Goal: Information Seeking & Learning: Learn about a topic

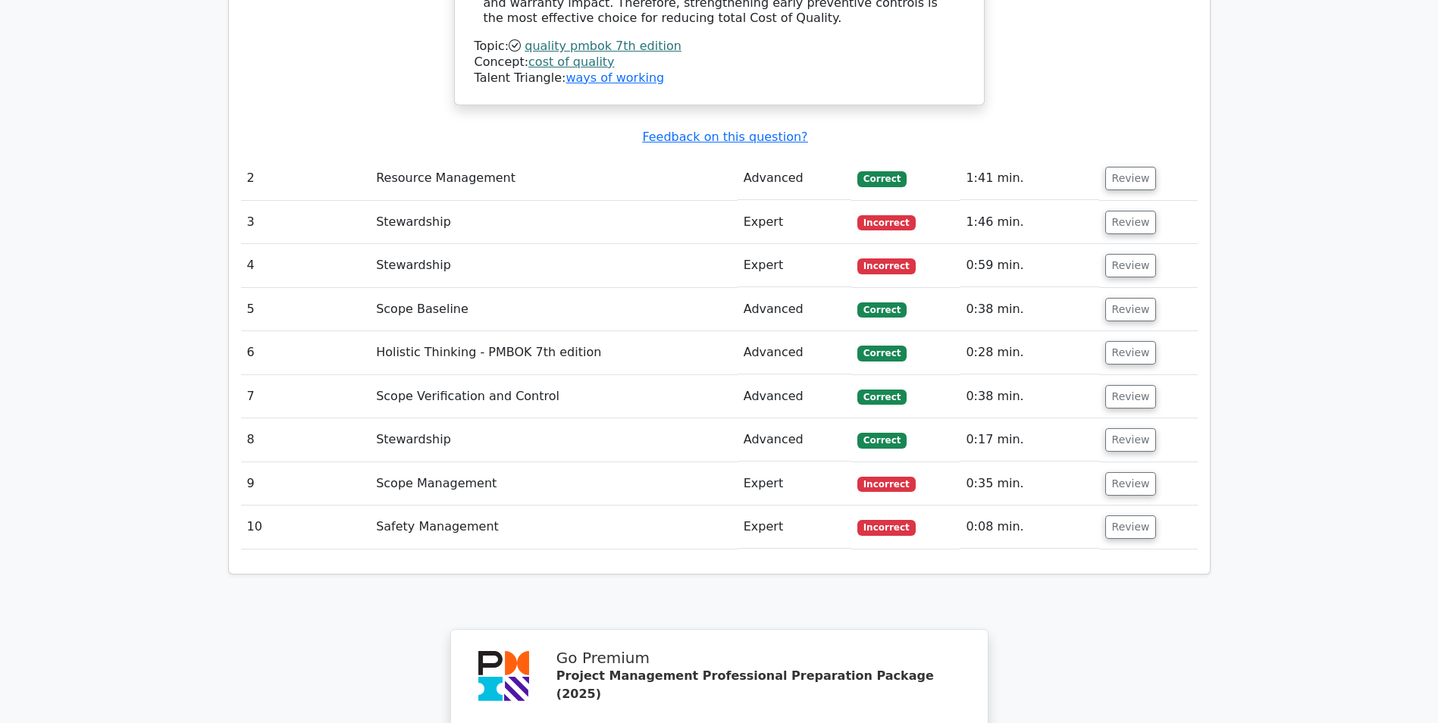
scroll to position [2502, 0]
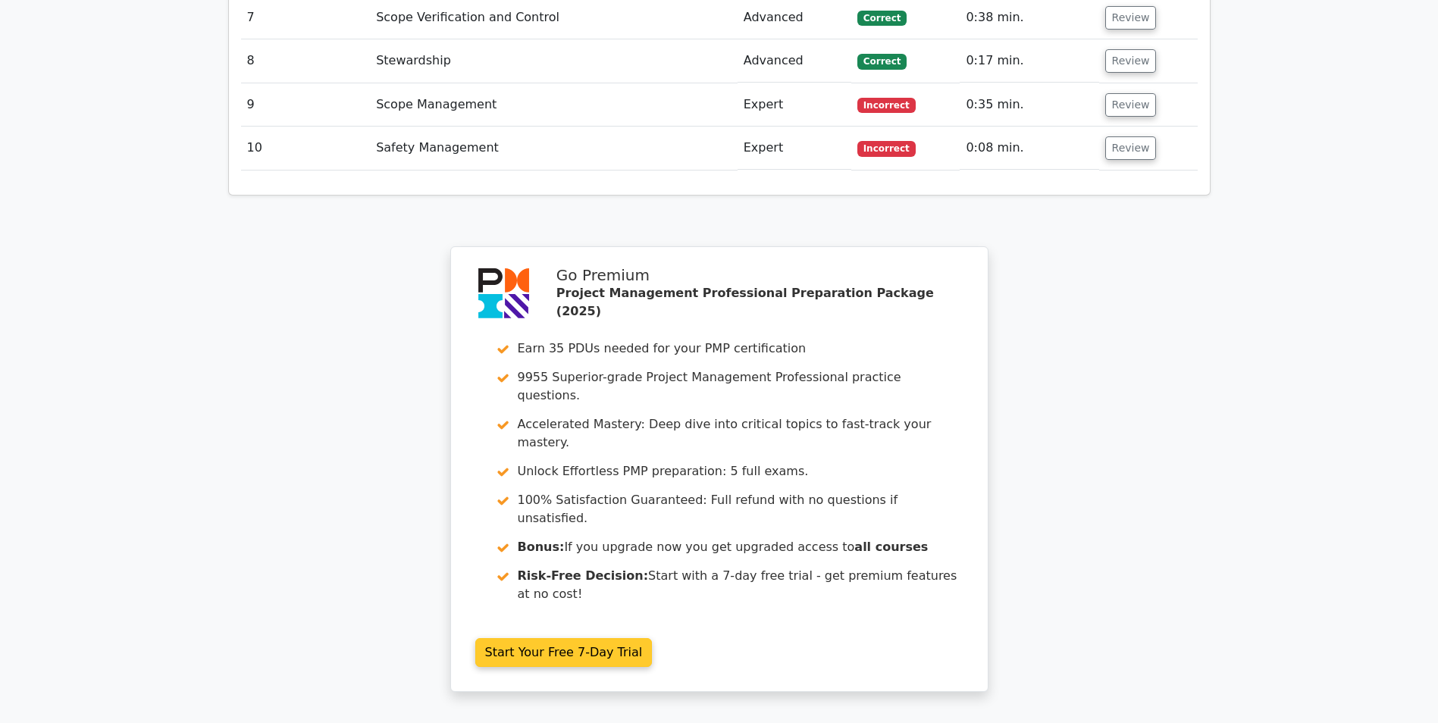
click at [545, 638] on link "Start Your Free 7-Day Trial" at bounding box center [563, 652] width 177 height 29
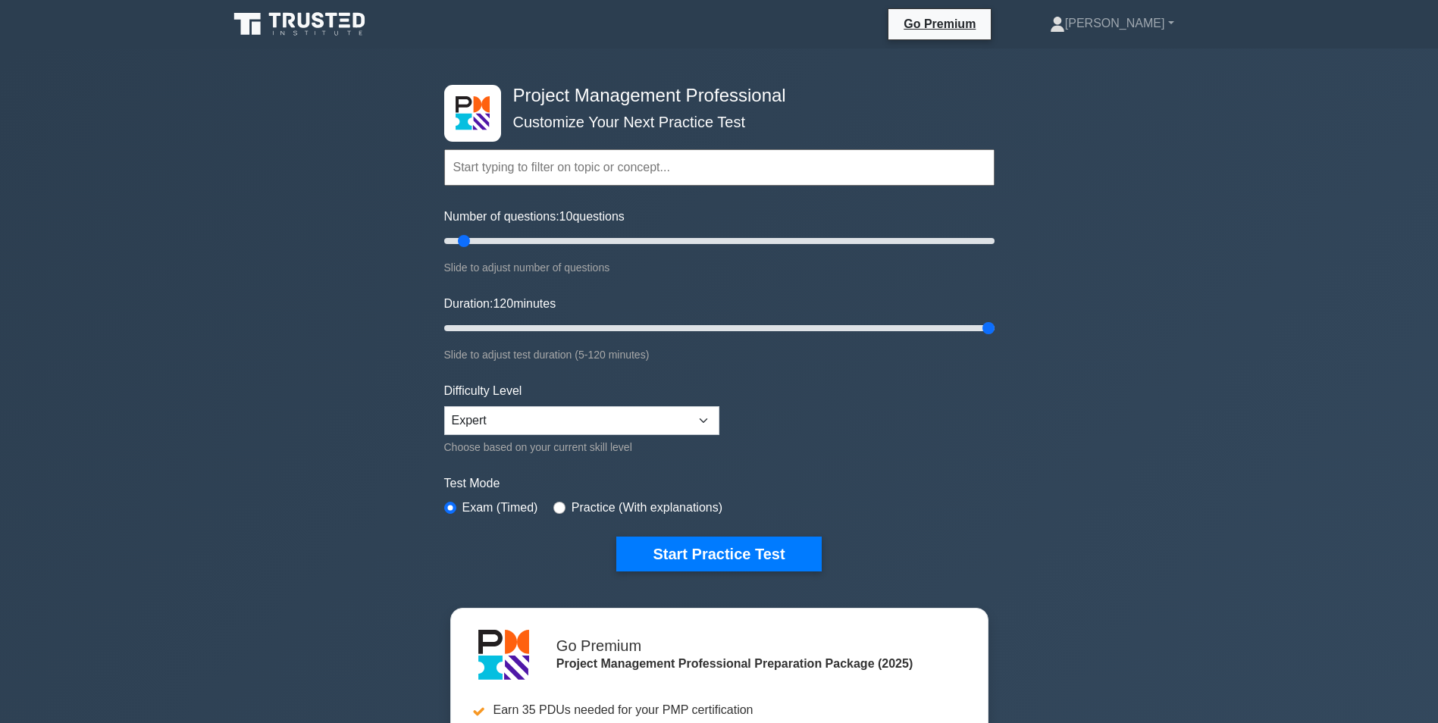
drag, startPoint x: 468, startPoint y: 326, endPoint x: 1051, endPoint y: 342, distance: 583.3
type input "120"
click at [995, 337] on input "Duration: 120 minutes" at bounding box center [719, 328] width 551 height 18
drag, startPoint x: 460, startPoint y: 240, endPoint x: 1056, endPoint y: 249, distance: 596.8
click at [995, 249] on input "Number of questions: 200 questions" at bounding box center [719, 241] width 551 height 18
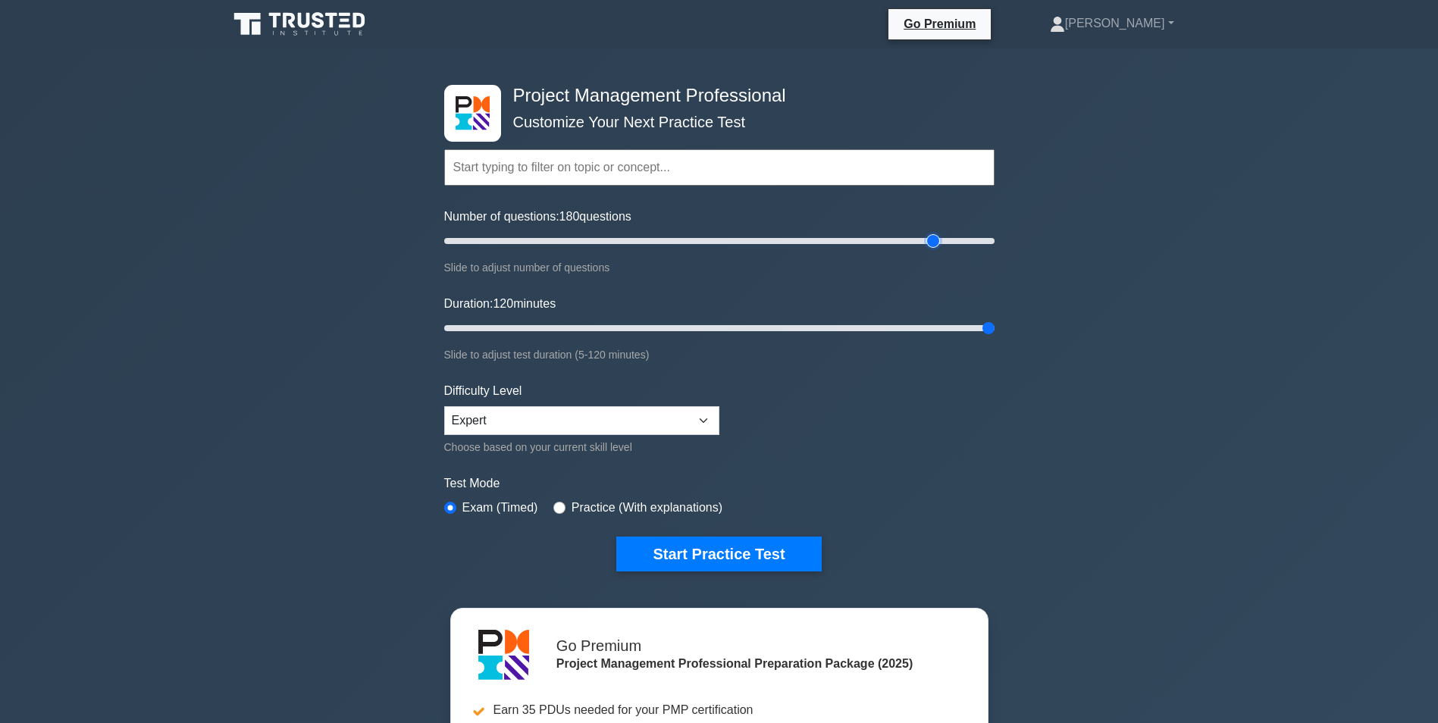
drag, startPoint x: 990, startPoint y: 239, endPoint x: 931, endPoint y: 247, distance: 59.0
click at [931, 247] on input "Number of questions: 180 questions" at bounding box center [719, 241] width 551 height 18
click at [282, 351] on div "Project Management Professional Customize Your Next Practice Test Topics Scope …" at bounding box center [719, 526] width 1438 height 954
drag, startPoint x: 933, startPoint y: 241, endPoint x: 679, endPoint y: 237, distance: 254.1
type input "90"
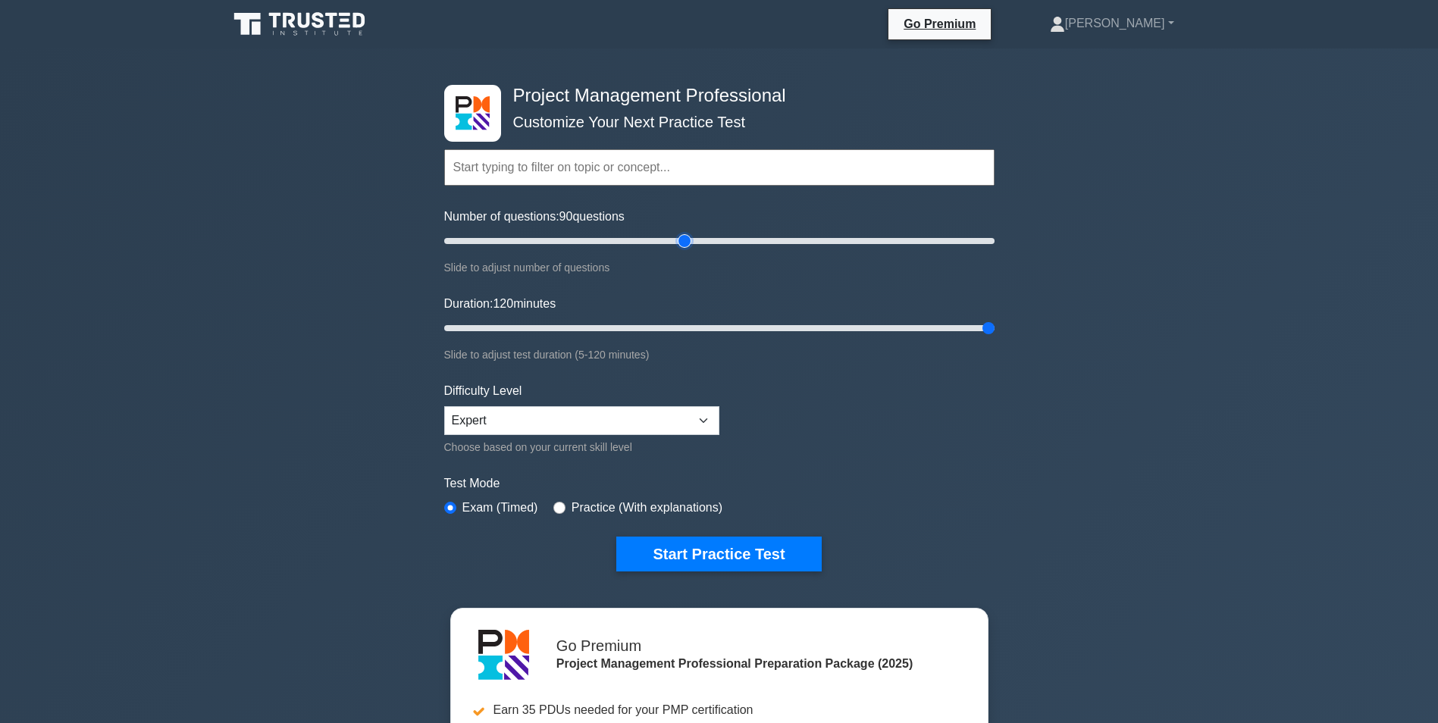
click at [679, 237] on input "Number of questions: 90 questions" at bounding box center [719, 241] width 551 height 18
click at [673, 553] on button "Start Practice Test" at bounding box center [718, 554] width 205 height 35
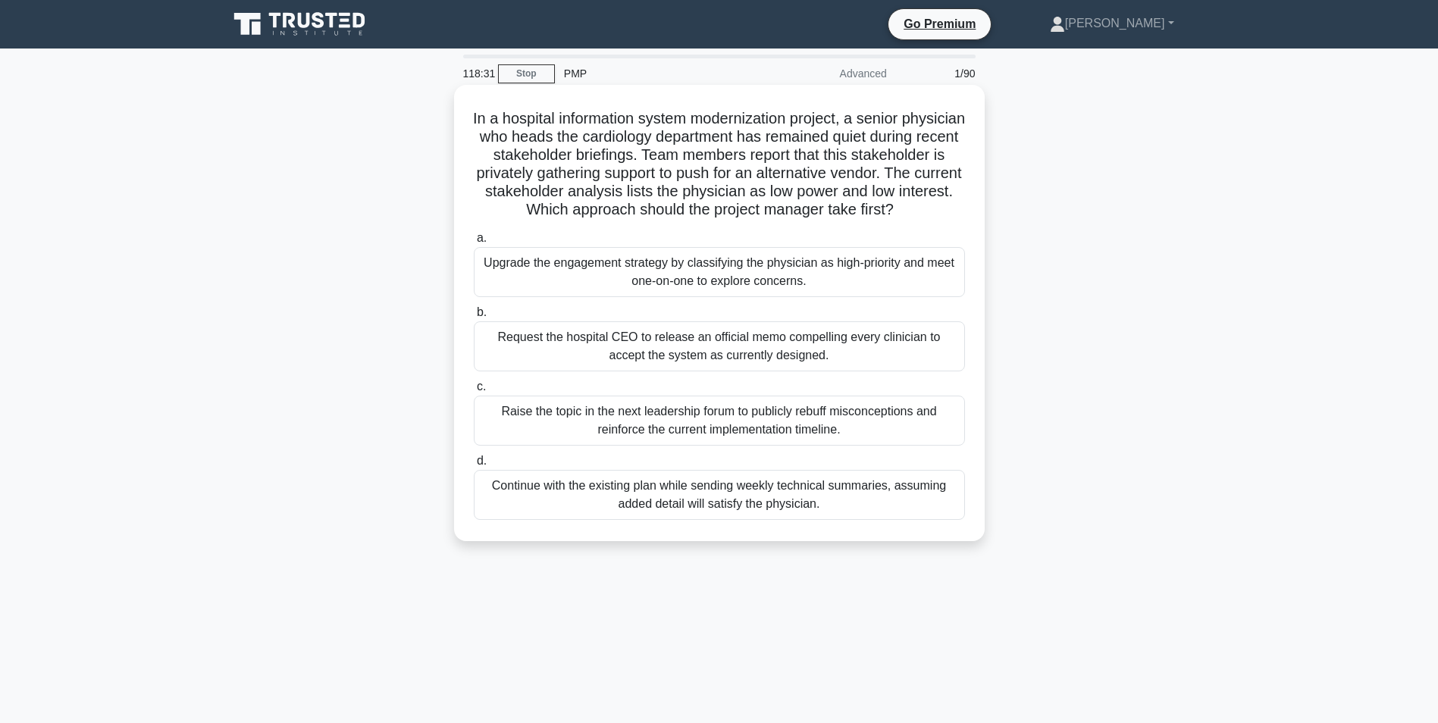
click at [866, 297] on div "Upgrade the engagement strategy by classifying the physician as high-priority a…" at bounding box center [719, 272] width 491 height 50
click at [474, 243] on input "a. Upgrade the engagement strategy by classifying the physician as high-priorit…" at bounding box center [474, 239] width 0 height 10
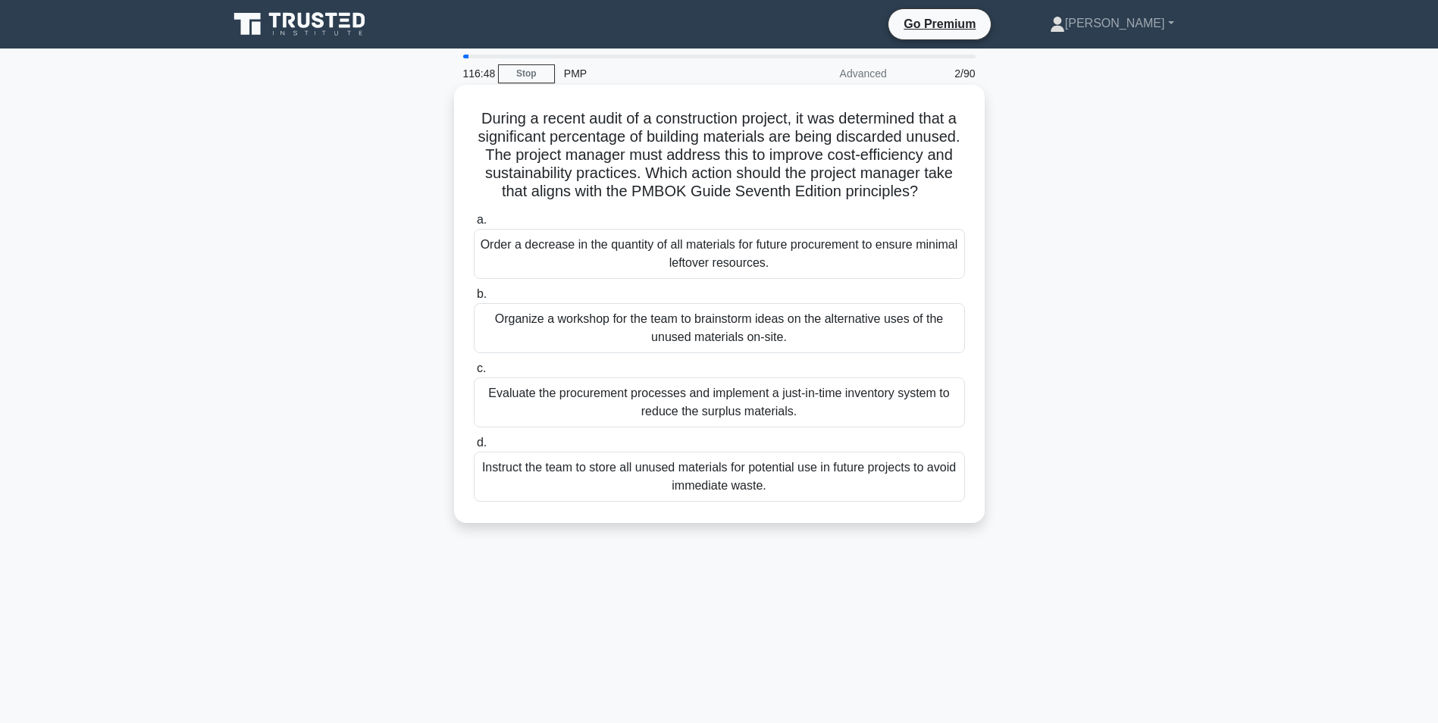
click at [569, 425] on div "Evaluate the procurement processes and implement a just-in-time inventory syste…" at bounding box center [719, 403] width 491 height 50
click at [474, 374] on input "c. Evaluate the procurement processes and implement a just-in-time inventory sy…" at bounding box center [474, 369] width 0 height 10
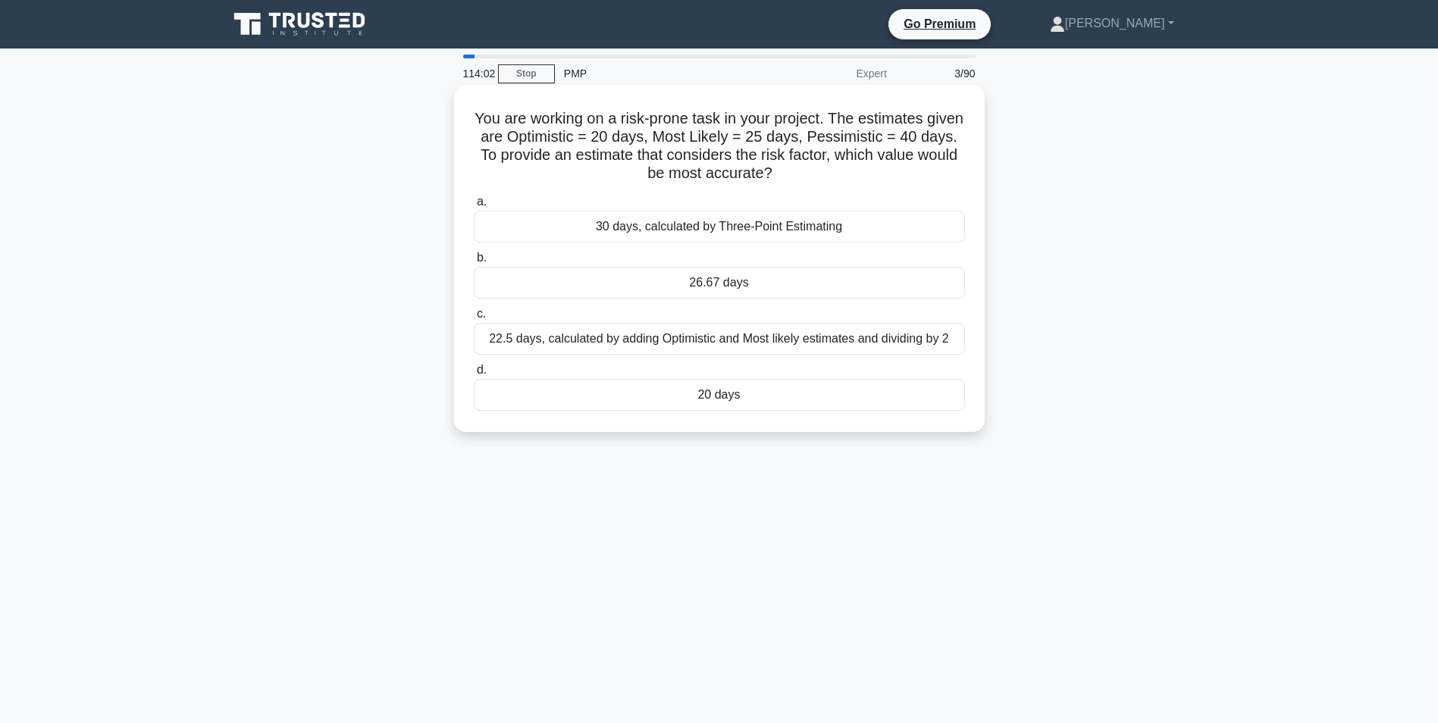
click at [733, 340] on div "22.5 days, calculated by adding Optimistic and Most likely estimates and dividi…" at bounding box center [719, 339] width 491 height 32
click at [474, 319] on input "c. 22.5 days, calculated by adding Optimistic and Most likely estimates and div…" at bounding box center [474, 314] width 0 height 10
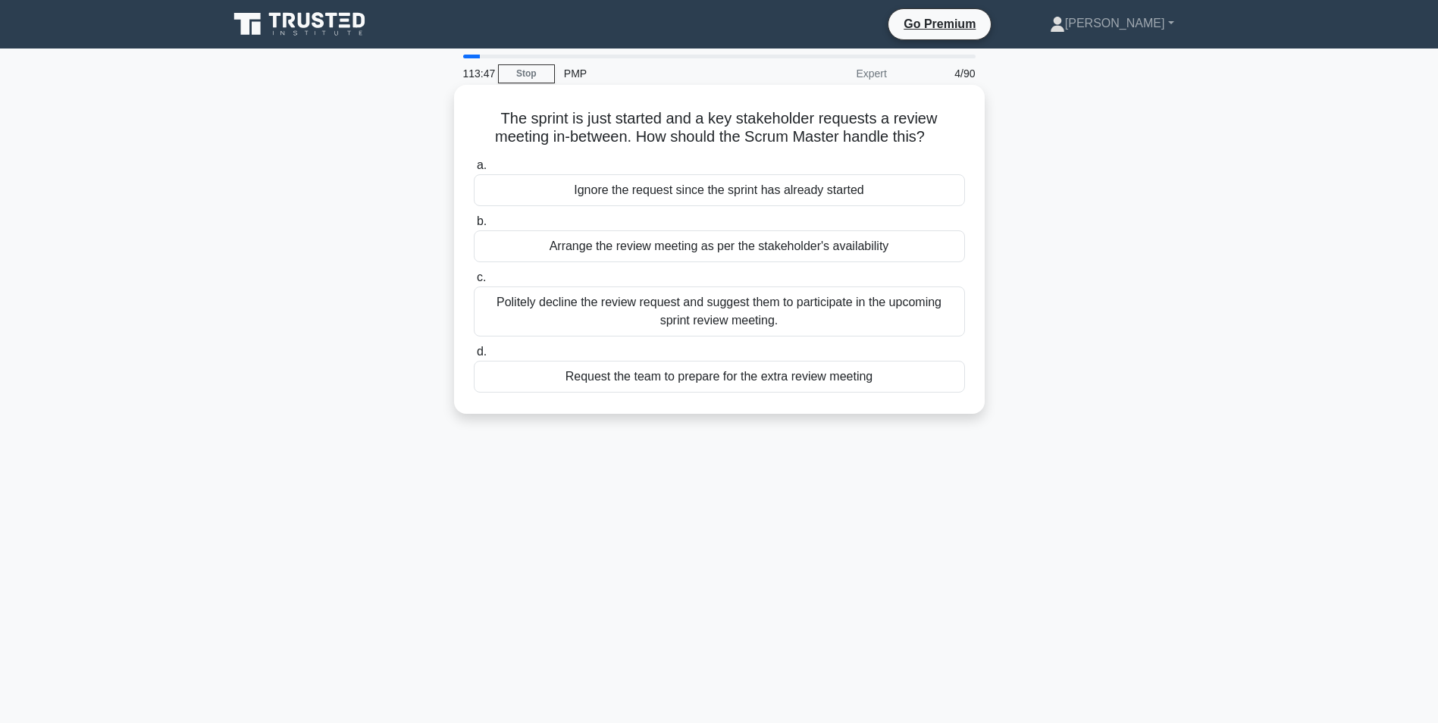
click at [637, 325] on div "Politely decline the review request and suggest them to participate in the upco…" at bounding box center [719, 312] width 491 height 50
click at [474, 283] on input "c. Politely decline the review request and suggest them to participate in the u…" at bounding box center [474, 278] width 0 height 10
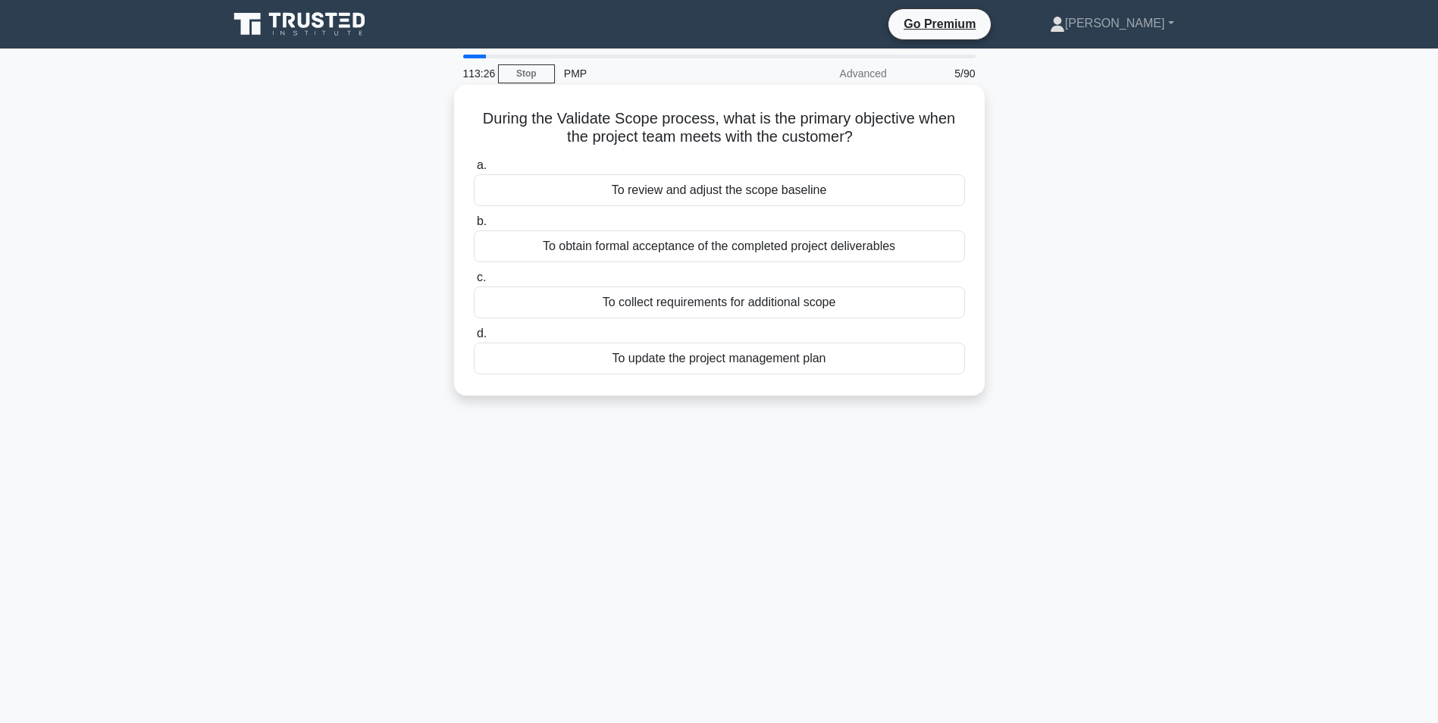
click at [514, 248] on div "To obtain formal acceptance of the completed project deliverables" at bounding box center [719, 247] width 491 height 32
click at [474, 227] on input "b. To obtain formal acceptance of the completed project deliverables" at bounding box center [474, 222] width 0 height 10
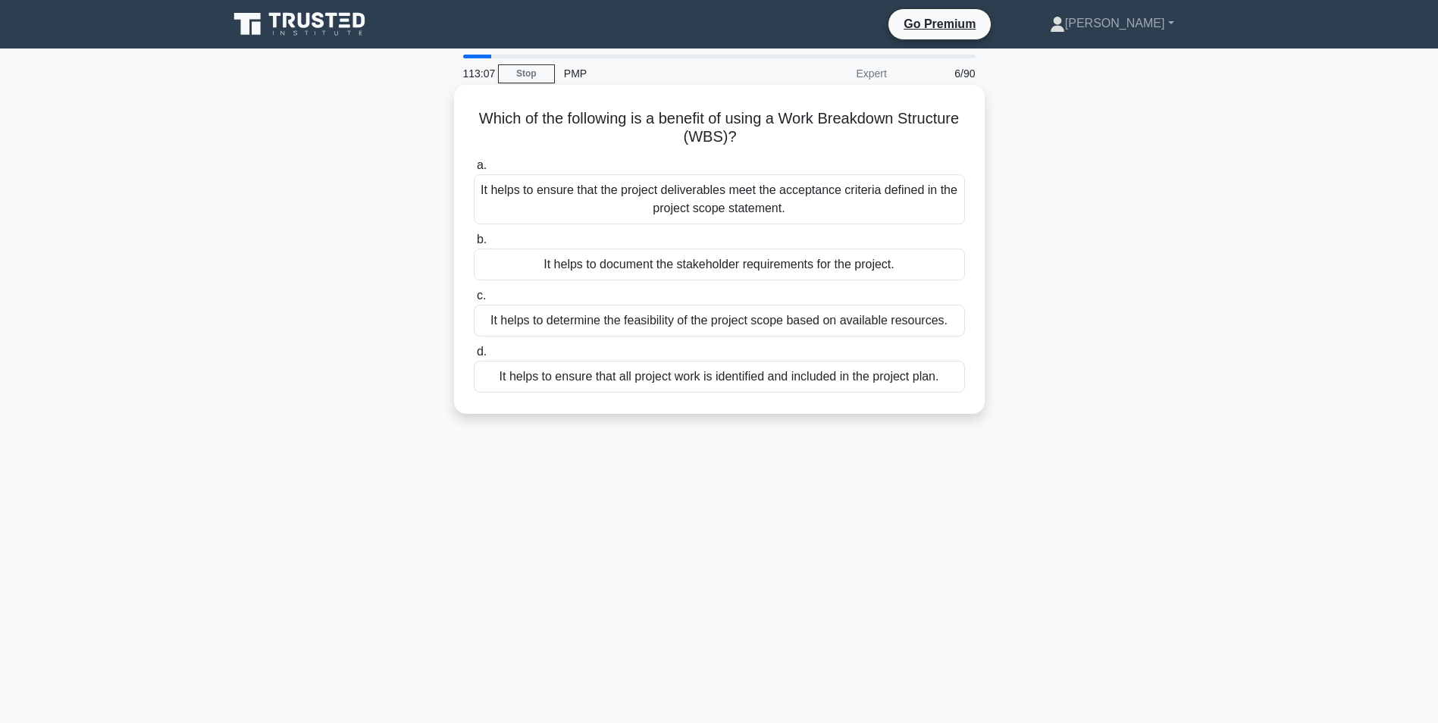
click at [669, 375] on div "It helps to ensure that all project work is identified and included in the proj…" at bounding box center [719, 377] width 491 height 32
click at [474, 357] on input "d. It helps to ensure that all project work is identified and included in the p…" at bounding box center [474, 352] width 0 height 10
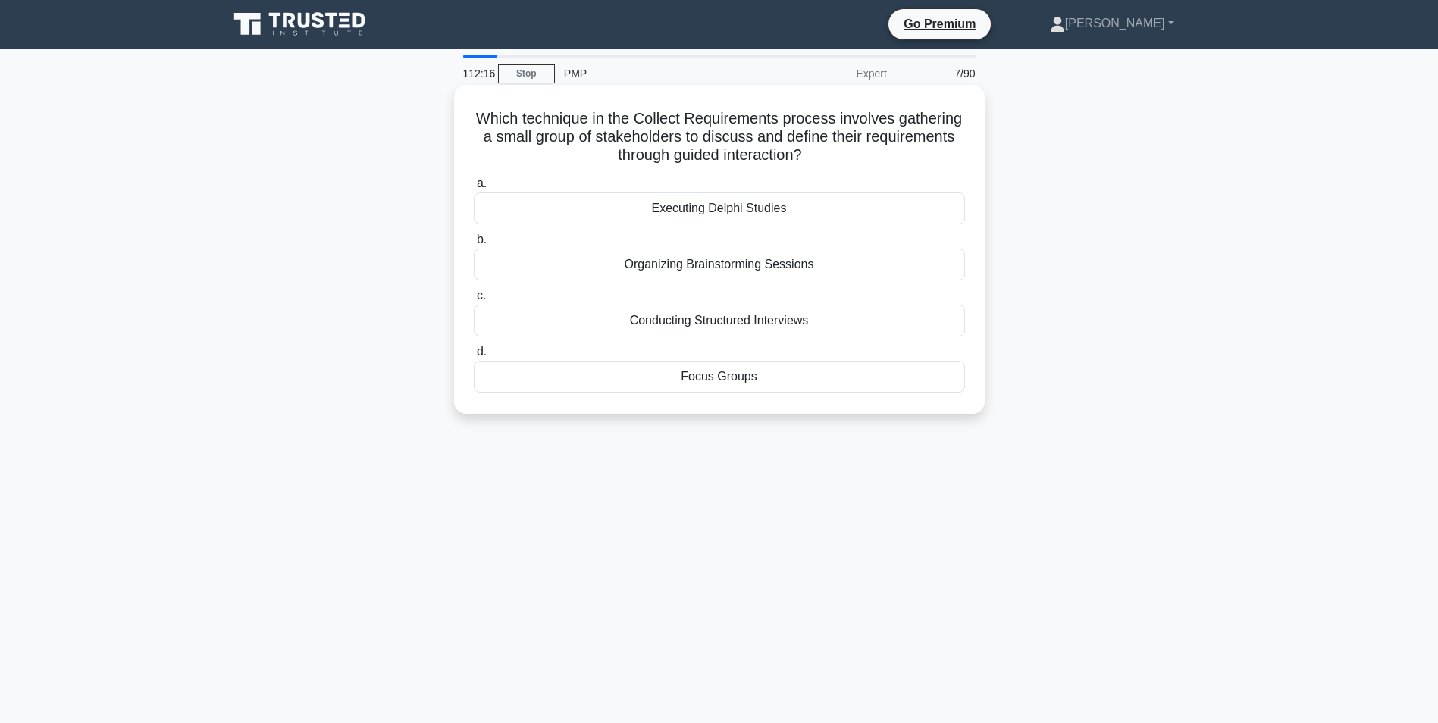
click at [713, 205] on div "Executing Delphi Studies" at bounding box center [719, 209] width 491 height 32
click at [474, 189] on input "a. Executing Delphi Studies" at bounding box center [474, 184] width 0 height 10
